Goal: Task Accomplishment & Management: Manage account settings

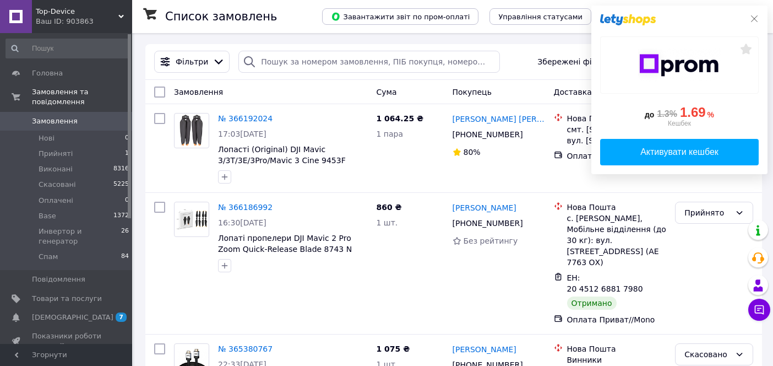
click at [755, 19] on icon at bounding box center [754, 18] width 9 height 9
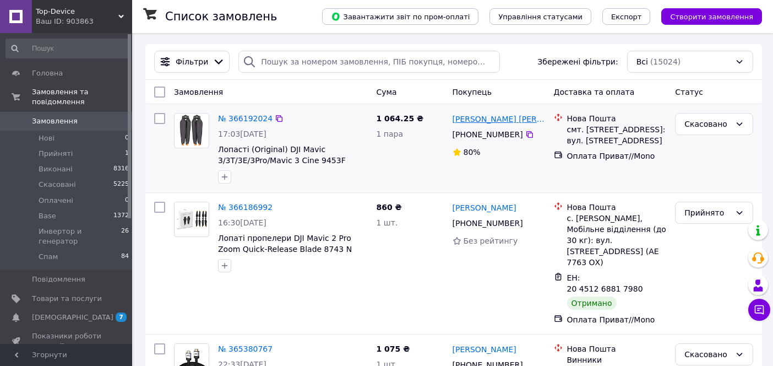
click at [482, 118] on link "[PERSON_NAME] [PERSON_NAME]" at bounding box center [499, 118] width 92 height 11
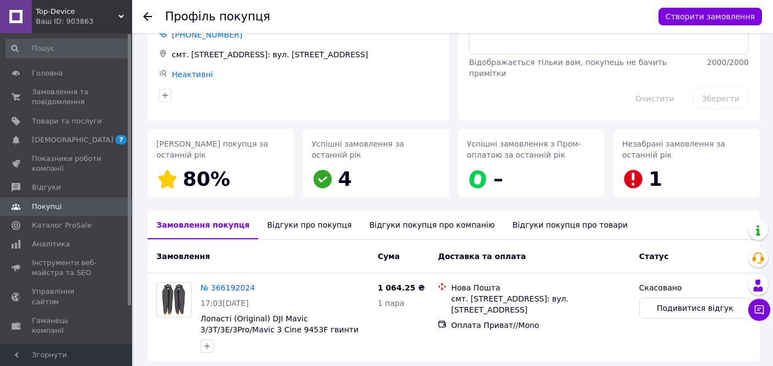
scroll to position [116, 0]
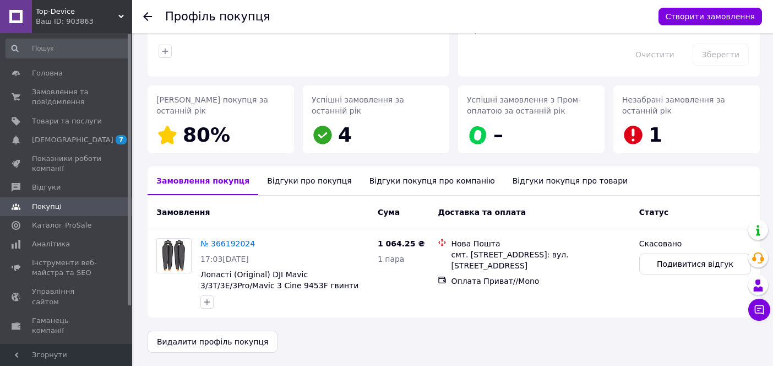
click at [317, 179] on div "Відгуки про покупця" at bounding box center [309, 180] width 102 height 29
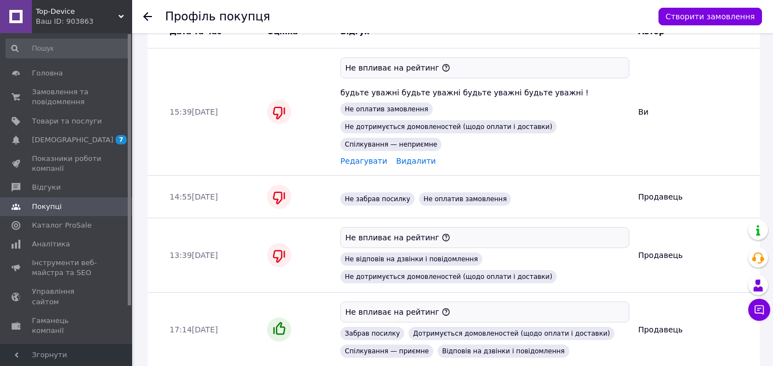
scroll to position [527, 0]
click at [639, 191] on span "Продавець" at bounding box center [660, 195] width 45 height 9
click at [287, 188] on div at bounding box center [279, 195] width 24 height 24
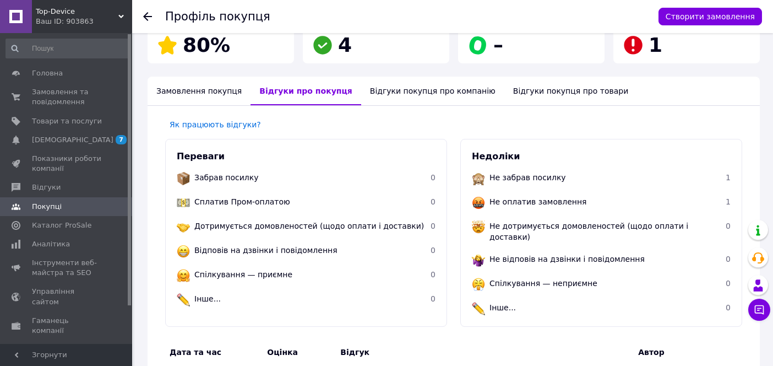
scroll to position [0, 0]
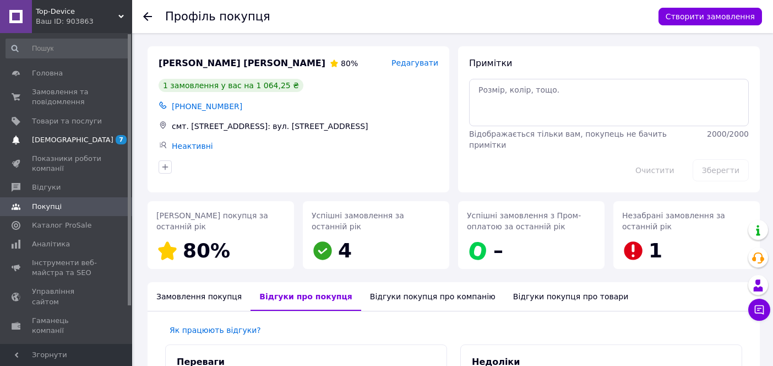
click at [78, 134] on link "Сповіщення 7 0" at bounding box center [67, 139] width 135 height 19
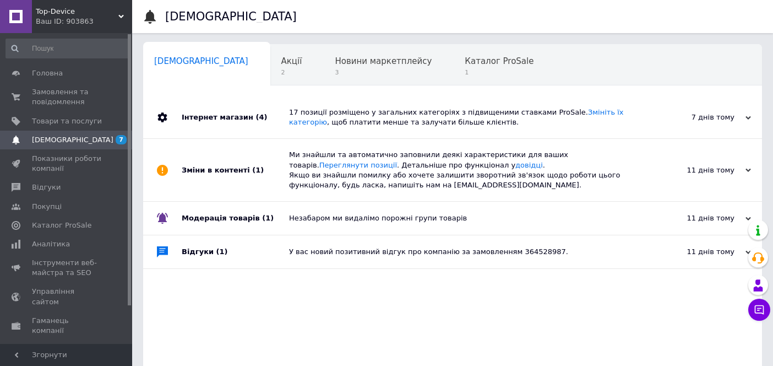
click at [216, 251] on span "(1)" at bounding box center [222, 251] width 12 height 8
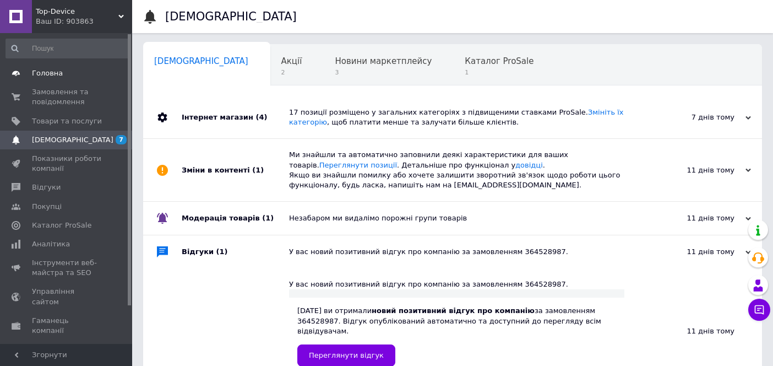
click at [49, 74] on span "Головна" at bounding box center [47, 73] width 31 height 10
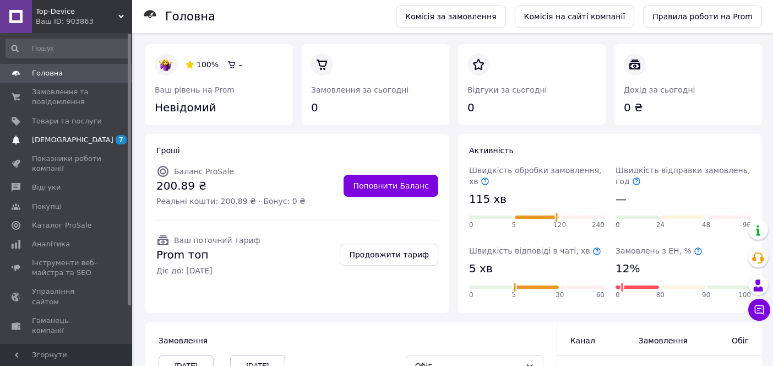
click at [81, 137] on span "[DEMOGRAPHIC_DATA]" at bounding box center [67, 140] width 70 height 10
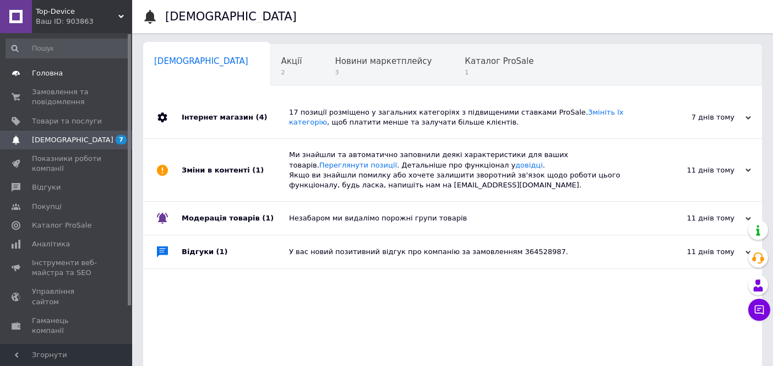
click at [51, 73] on span "Головна" at bounding box center [47, 73] width 31 height 10
